Goal: Task Accomplishment & Management: Manage account settings

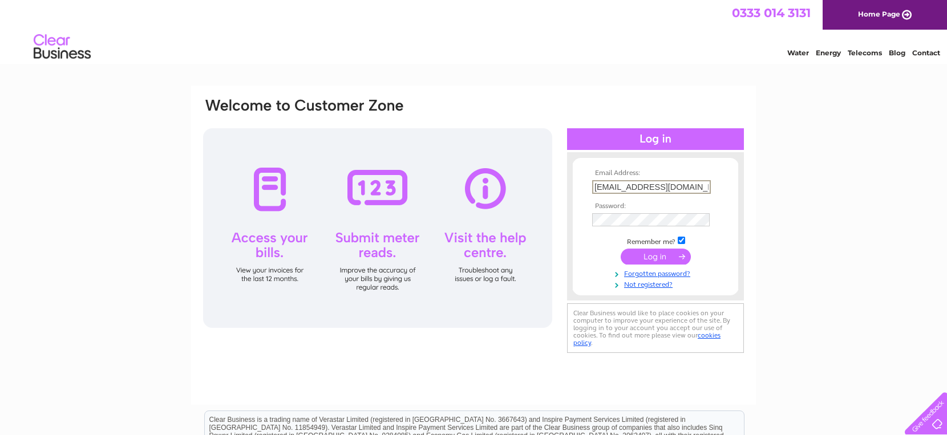
type input "[EMAIL_ADDRESS][DOMAIN_NAME]"
click at [657, 259] on input "submit" at bounding box center [656, 257] width 70 height 16
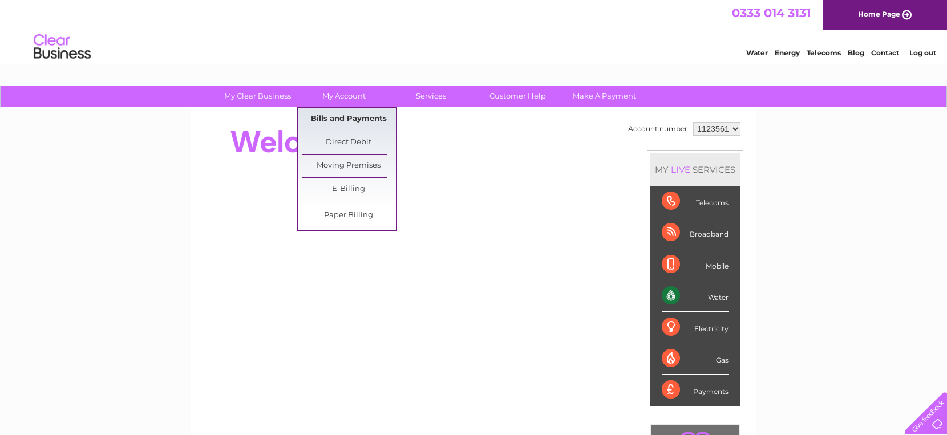
click at [353, 124] on link "Bills and Payments" at bounding box center [349, 119] width 94 height 23
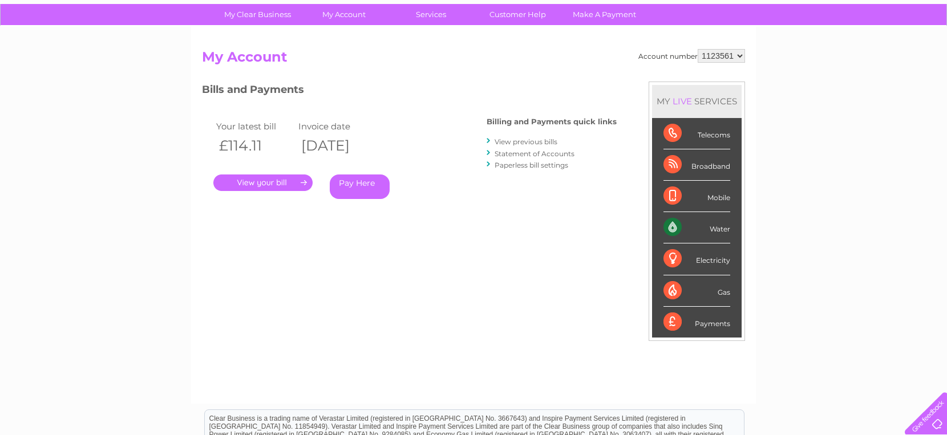
scroll to position [85, 0]
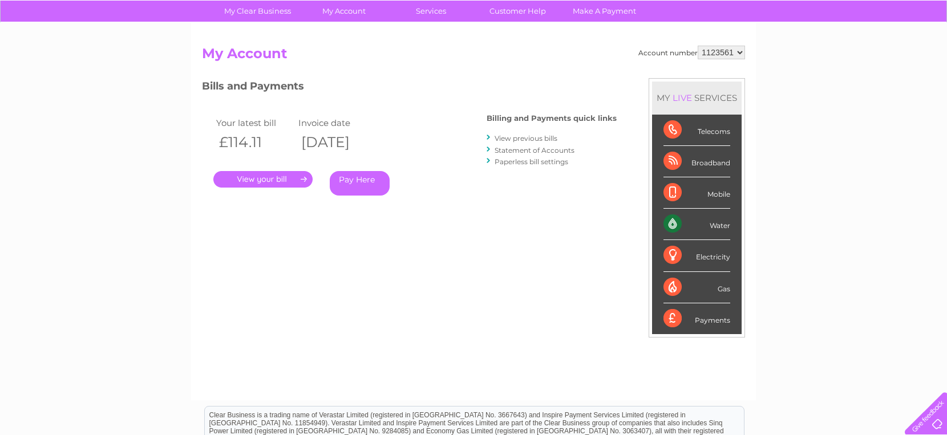
click at [527, 137] on link "View previous bills" at bounding box center [526, 138] width 63 height 9
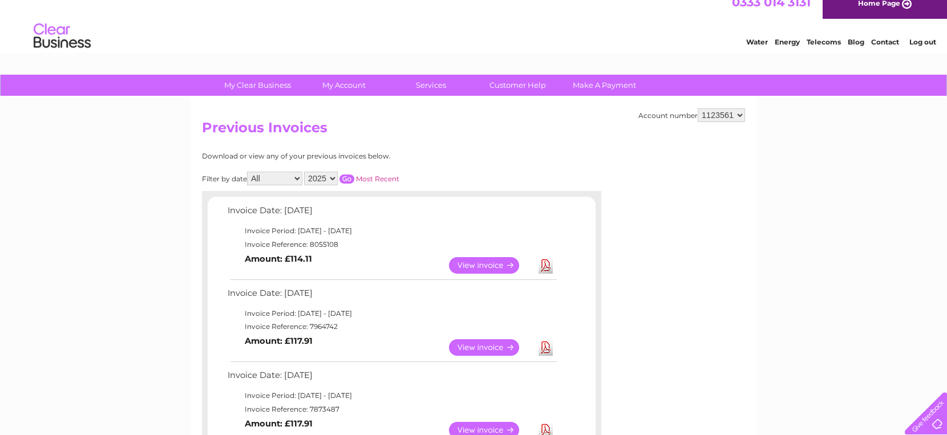
scroll to position [10, 0]
click at [503, 344] on link "View" at bounding box center [491, 348] width 84 height 17
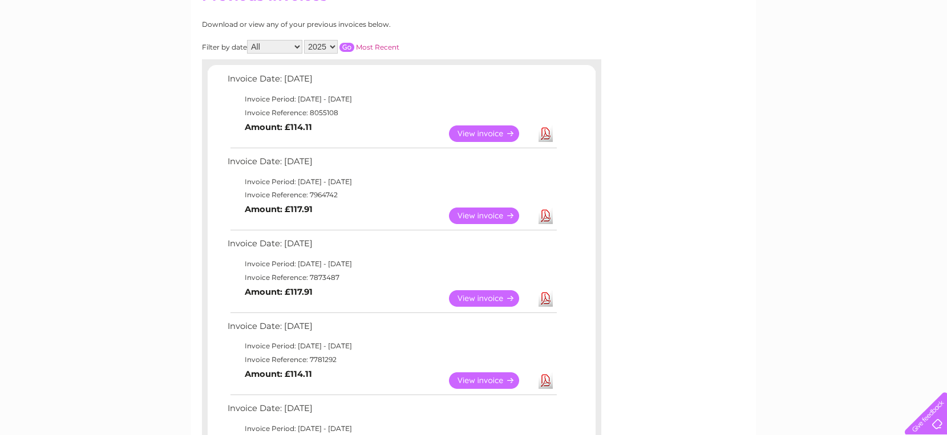
scroll to position [156, 0]
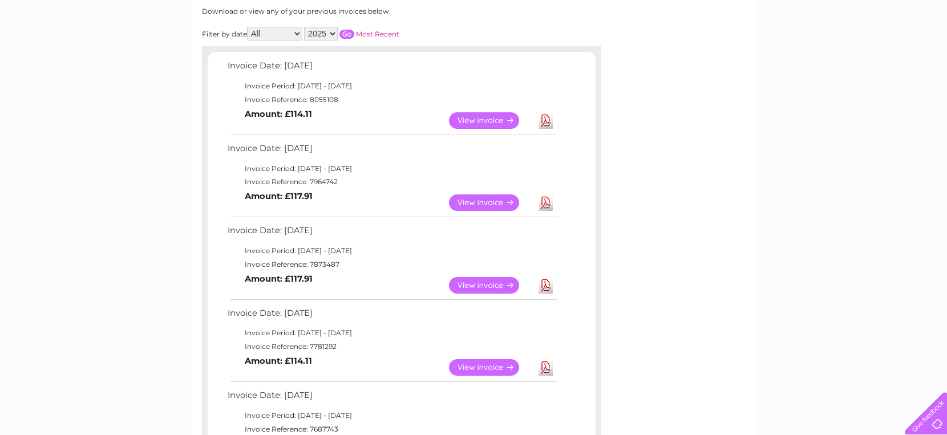
click at [493, 280] on link "View" at bounding box center [491, 285] width 84 height 17
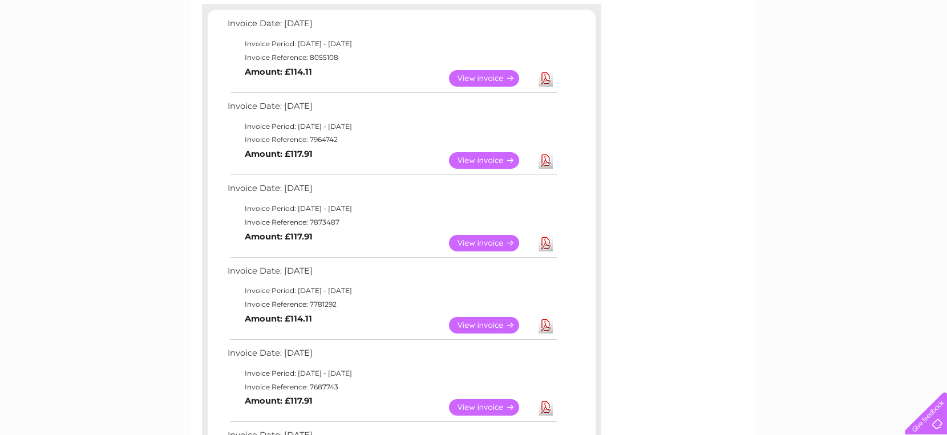
scroll to position [204, 0]
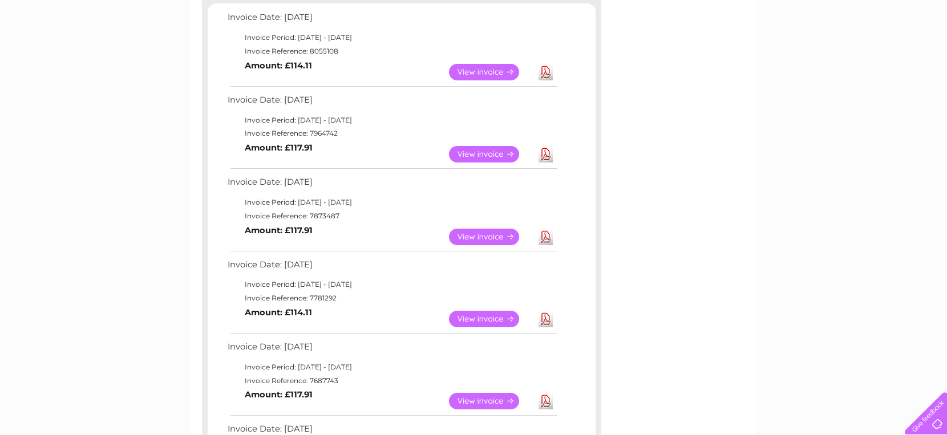
click at [478, 314] on link "View" at bounding box center [491, 319] width 84 height 17
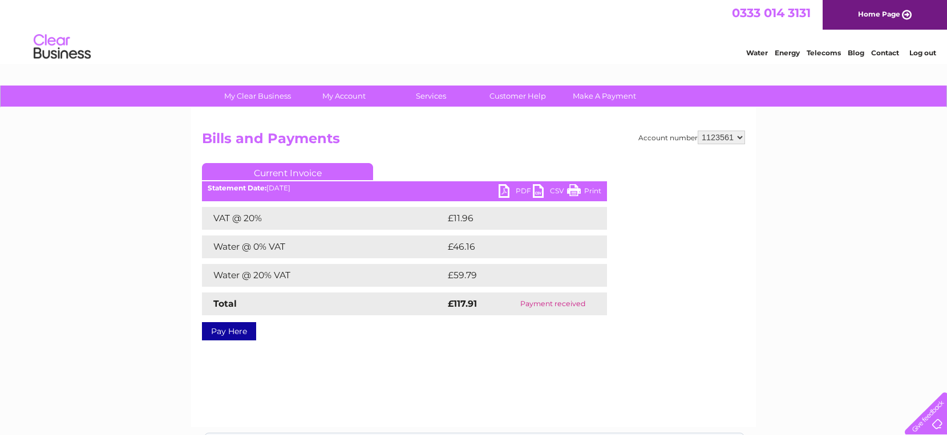
click at [501, 192] on link "PDF" at bounding box center [516, 192] width 34 height 17
click at [505, 191] on link "PDF" at bounding box center [516, 192] width 34 height 17
click at [506, 191] on link "PDF" at bounding box center [516, 192] width 34 height 17
